Goal: Transaction & Acquisition: Book appointment/travel/reservation

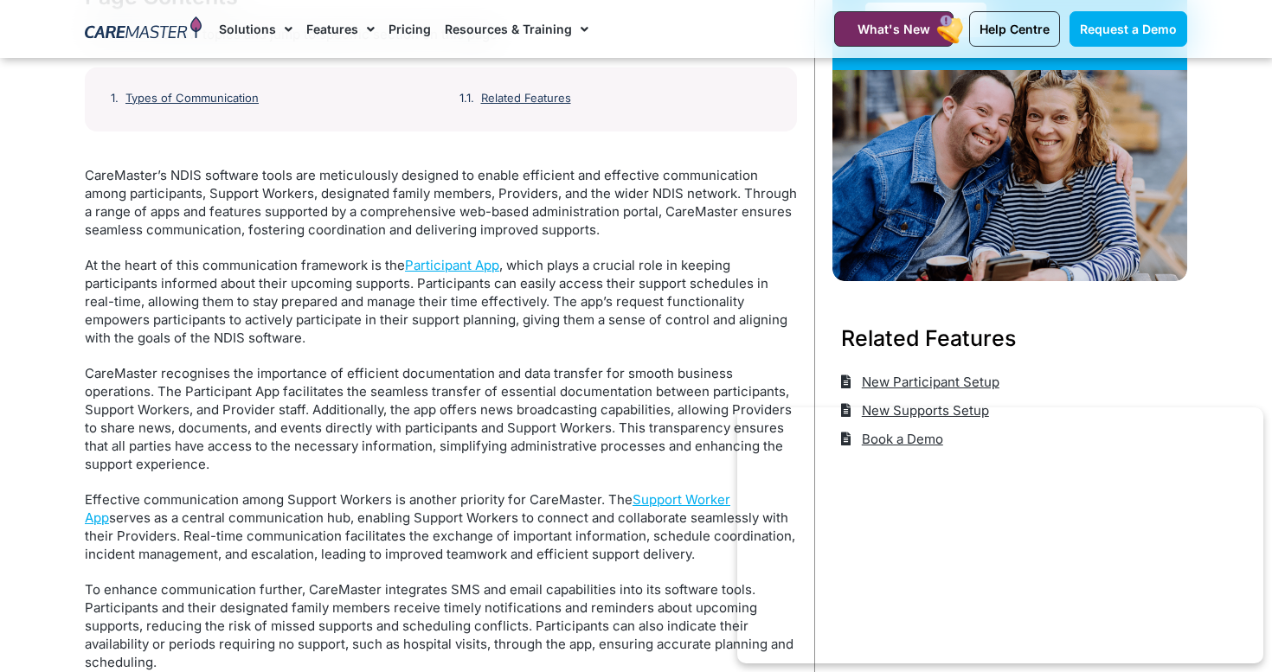
scroll to position [285, 0]
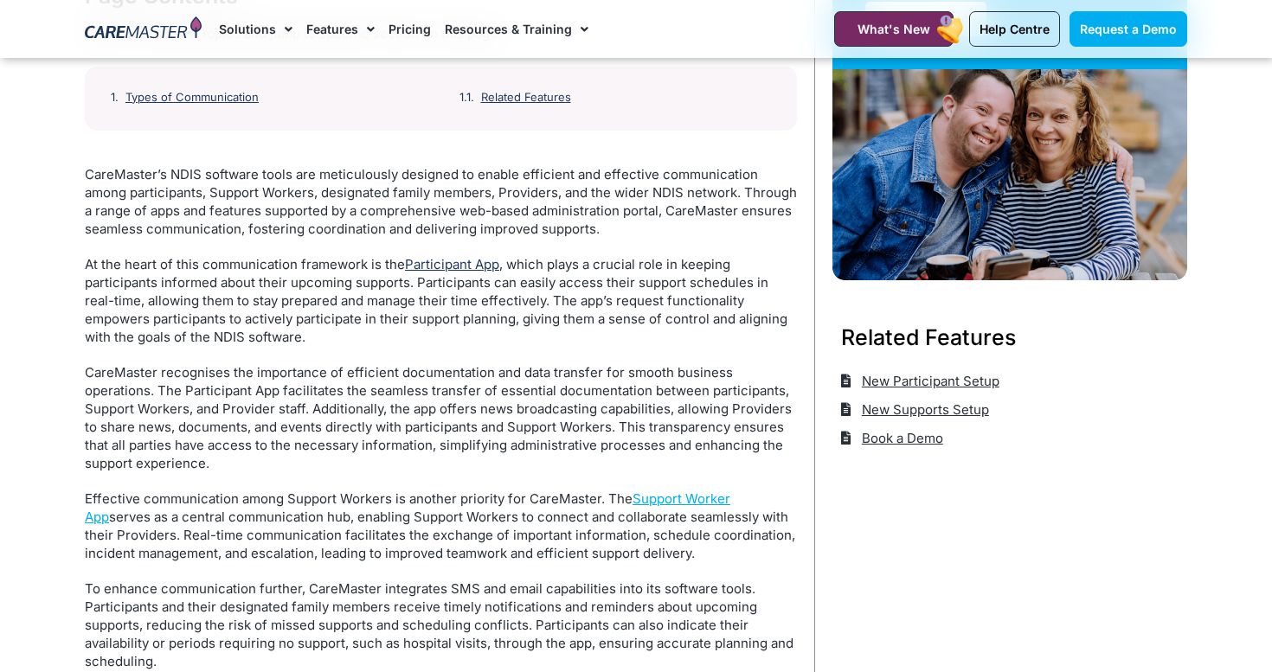
click at [466, 266] on link "Participant App" at bounding box center [452, 264] width 94 height 16
